Goal: Information Seeking & Learning: Learn about a topic

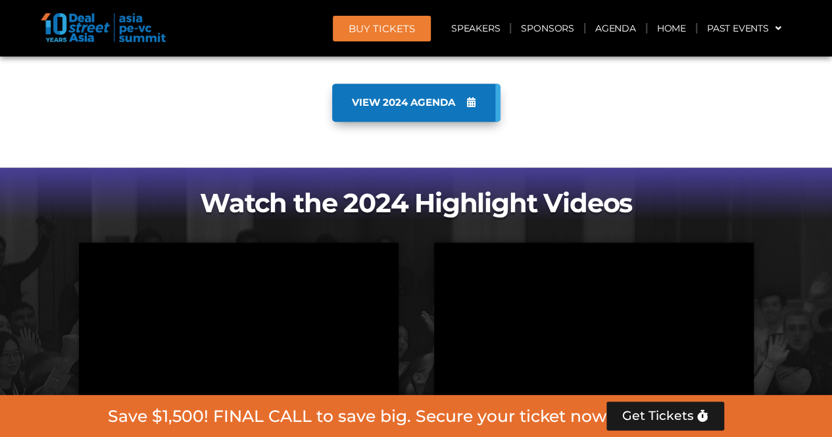
scroll to position [993, 0]
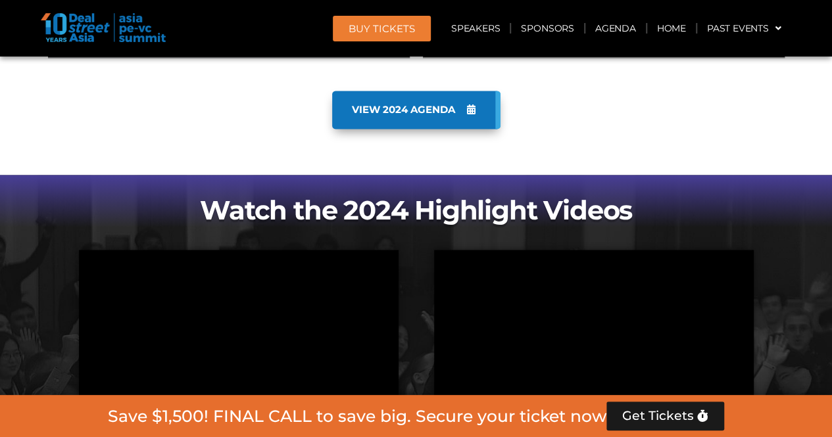
click at [438, 93] on link "VIEW 2024 AGENDA" at bounding box center [416, 110] width 168 height 38
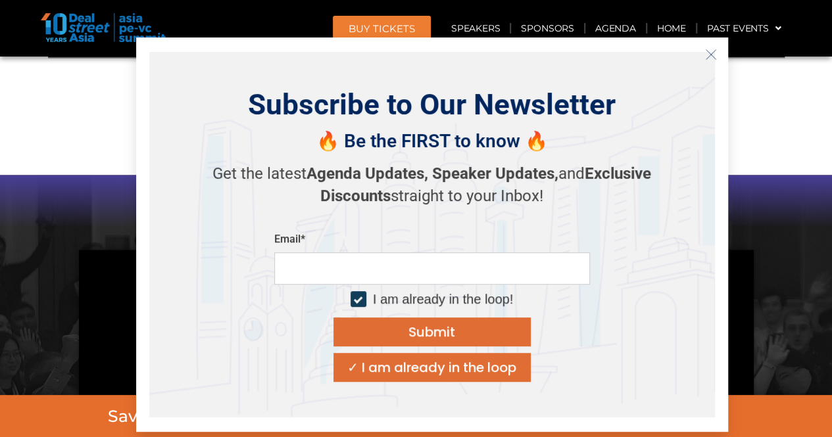
click at [706, 52] on icon "Close" at bounding box center [711, 55] width 12 height 12
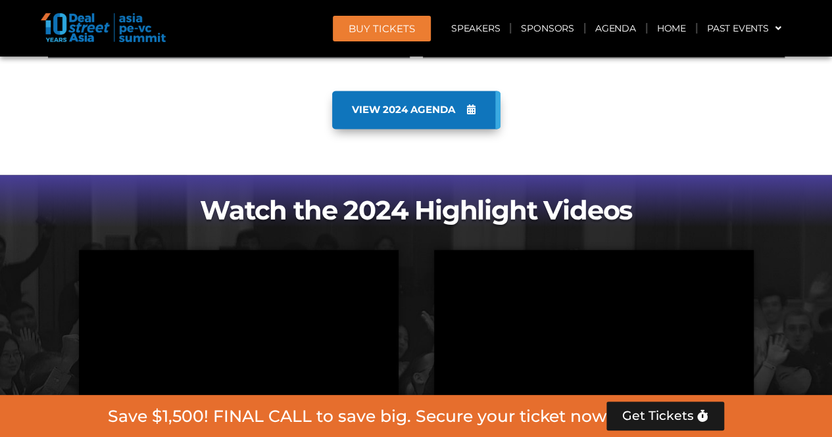
scroll to position [1163, 0]
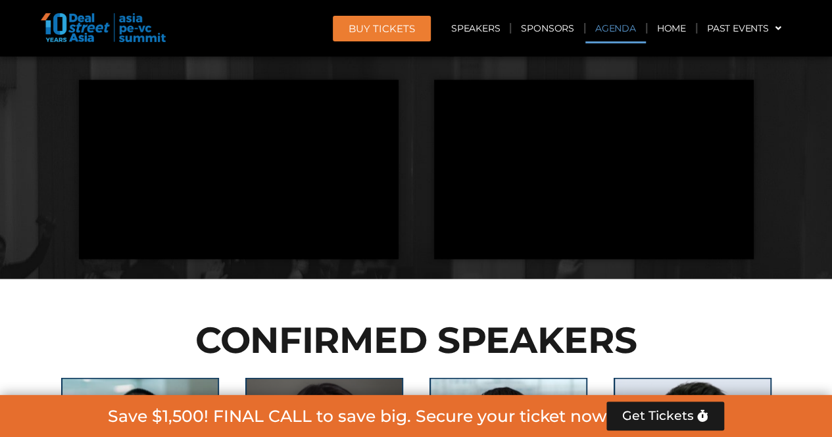
click at [617, 30] on link "Agenda" at bounding box center [615, 28] width 61 height 30
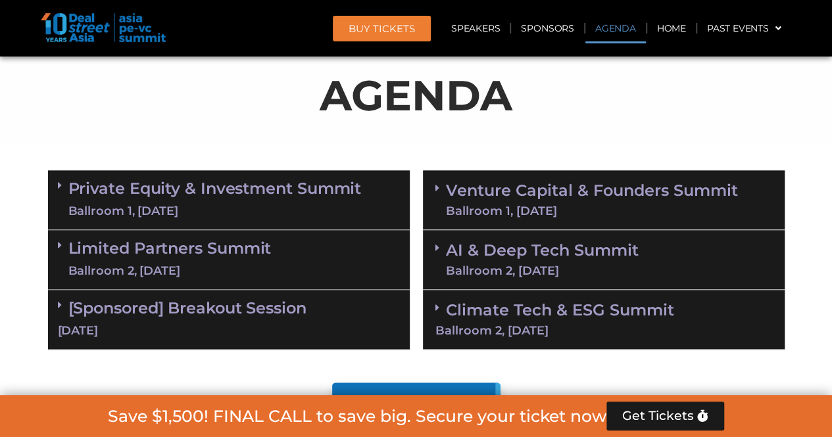
scroll to position [688, 0]
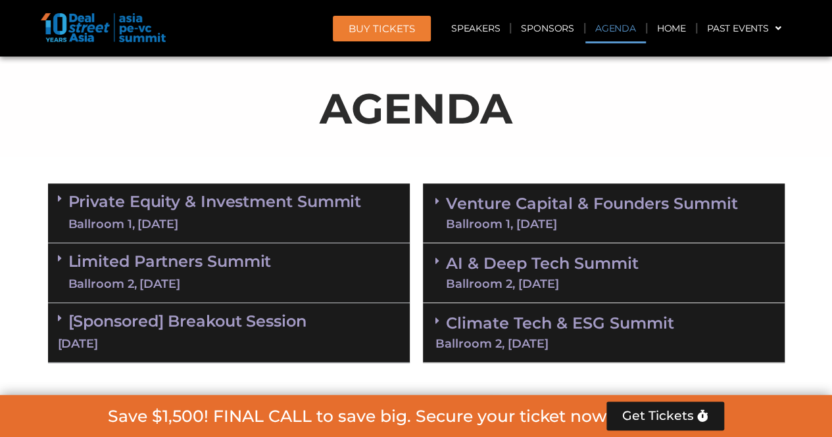
click at [330, 204] on link "Private Equity & Investment Summit Ballroom 1, 10 Sept" at bounding box center [214, 212] width 293 height 39
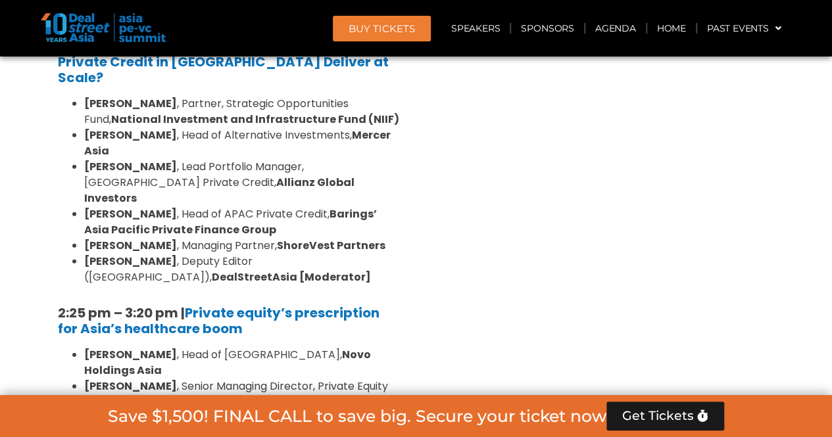
scroll to position [1835, 0]
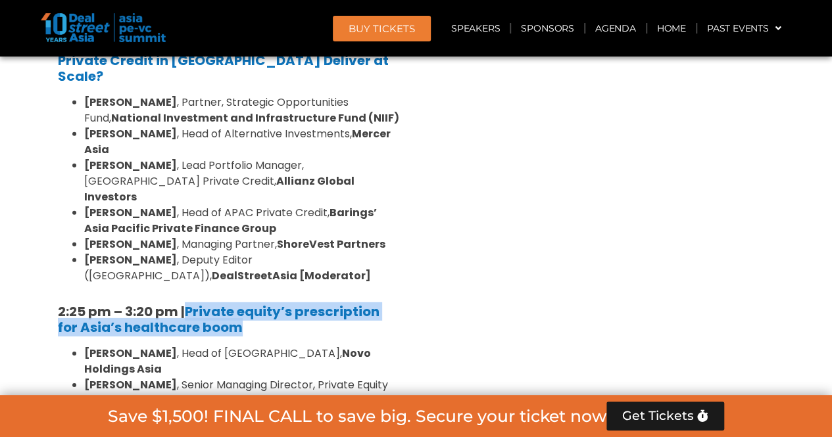
drag, startPoint x: 268, startPoint y: 191, endPoint x: 185, endPoint y: 172, distance: 85.7
click at [185, 304] on h5 "2:25 pm – 3:20 pm | Private equity’s prescription for Asia’s healthcare boom" at bounding box center [229, 320] width 342 height 32
copy h5 "Private equity’s prescription for Asia’s healthcare boom"
